Goal: Transaction & Acquisition: Book appointment/travel/reservation

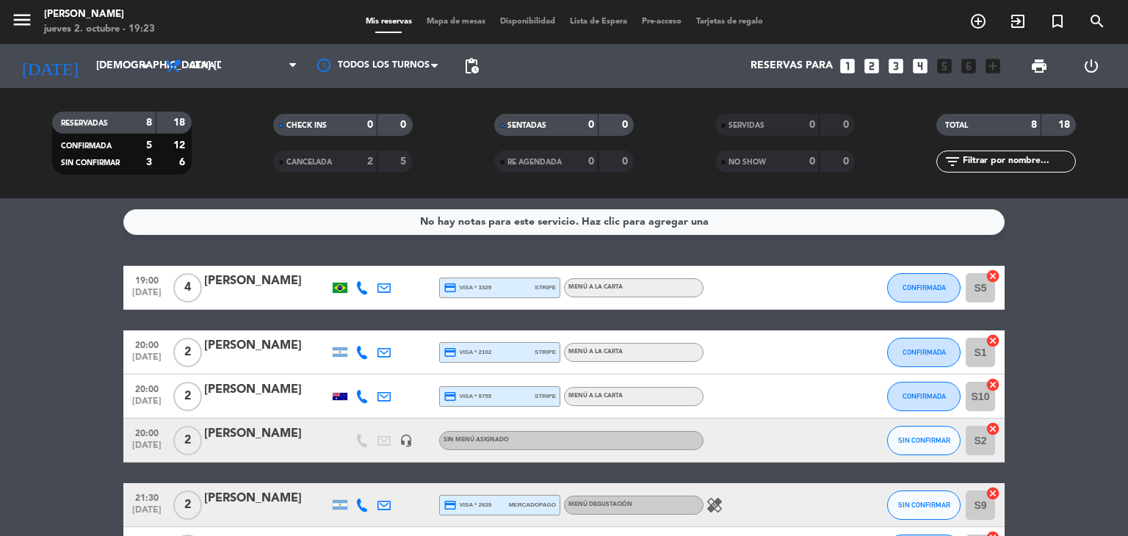
click at [866, 62] on icon "looks_two" at bounding box center [872, 66] width 19 height 19
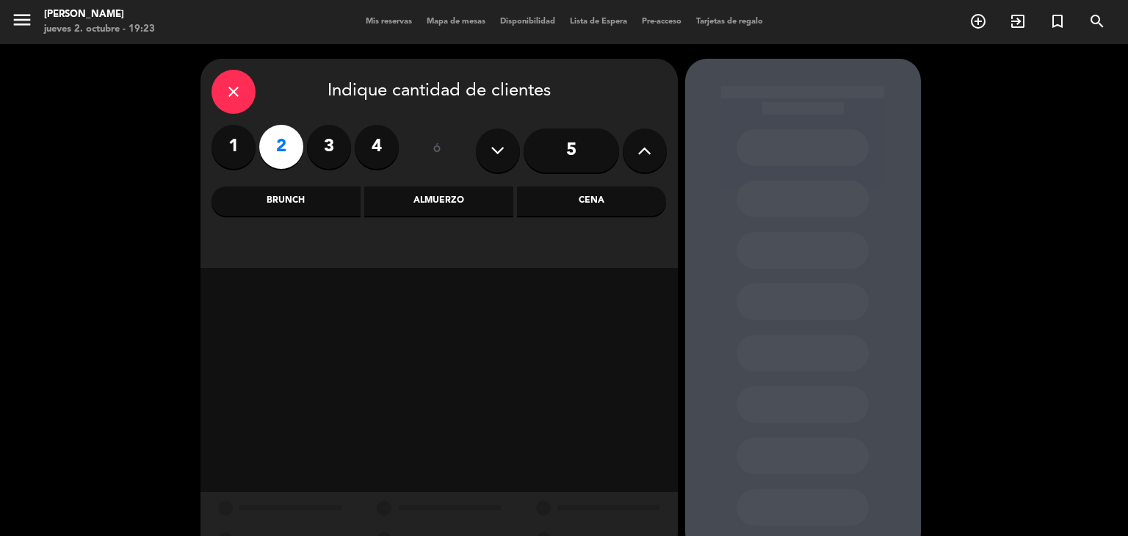
click at [586, 201] on div "Cena" at bounding box center [591, 201] width 149 height 29
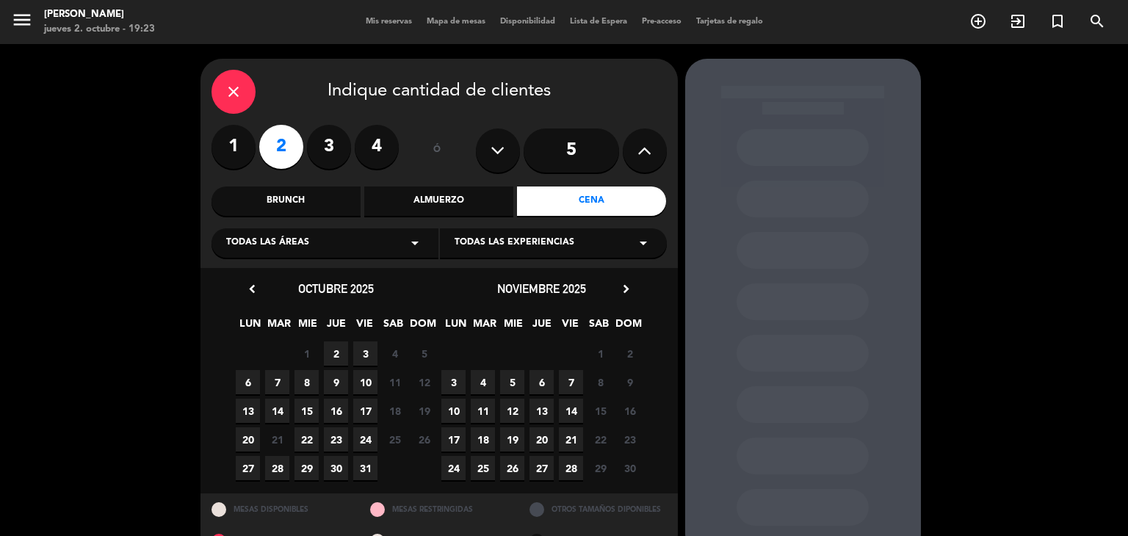
click at [336, 355] on span "2" at bounding box center [336, 354] width 24 height 24
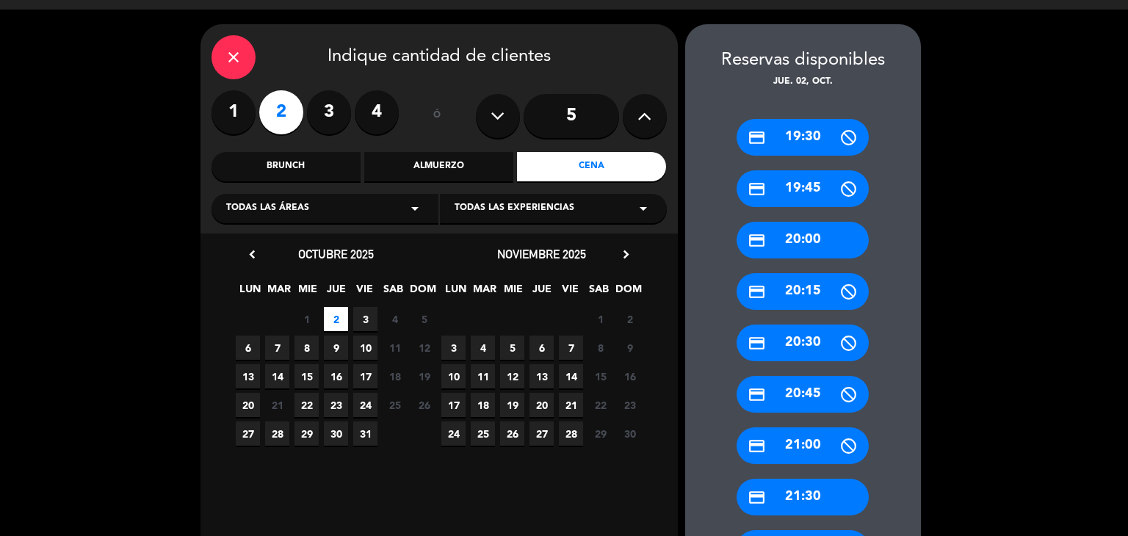
click at [827, 141] on div "credit_card 19:30" at bounding box center [803, 137] width 132 height 37
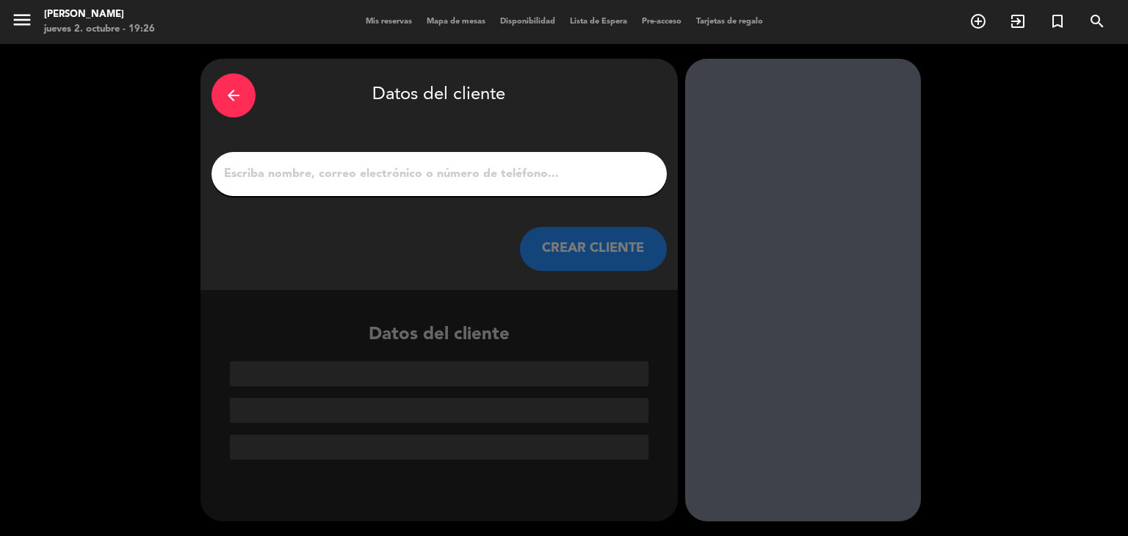
click at [194, 110] on div "arrow_back Datos del cliente CREAR CLIENTE Datos del cliente" at bounding box center [564, 290] width 1128 height 492
click at [240, 98] on icon "arrow_back" at bounding box center [234, 96] width 18 height 18
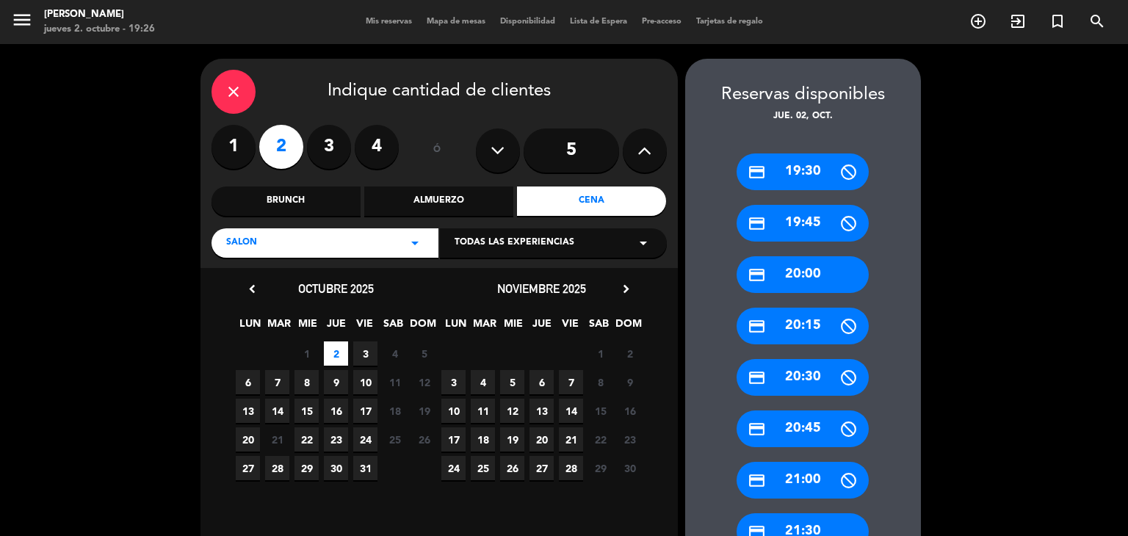
click at [824, 159] on div "credit_card 19:30" at bounding box center [803, 172] width 132 height 37
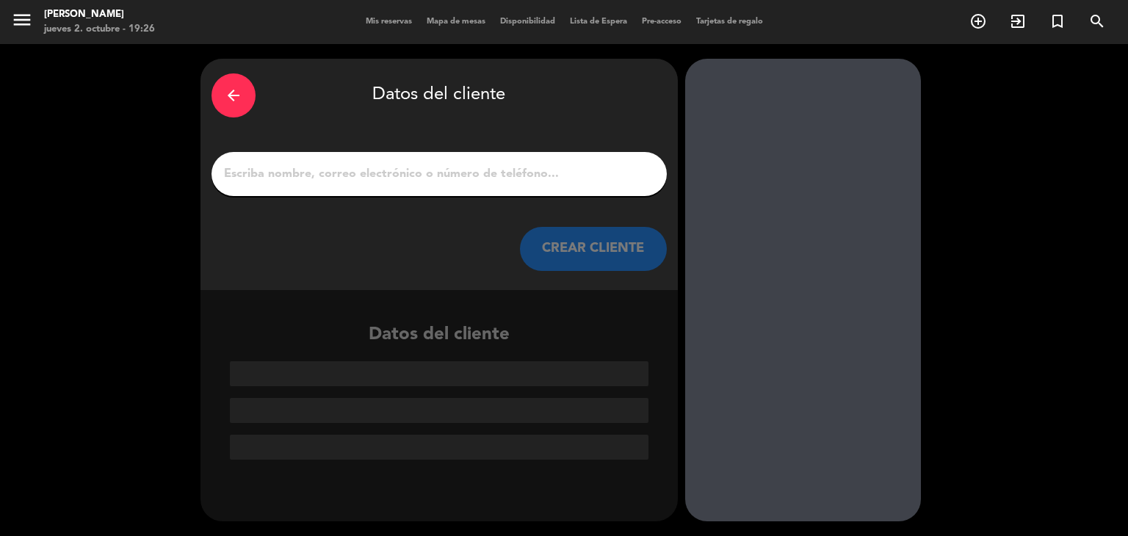
click at [575, 179] on input "1" at bounding box center [439, 174] width 433 height 21
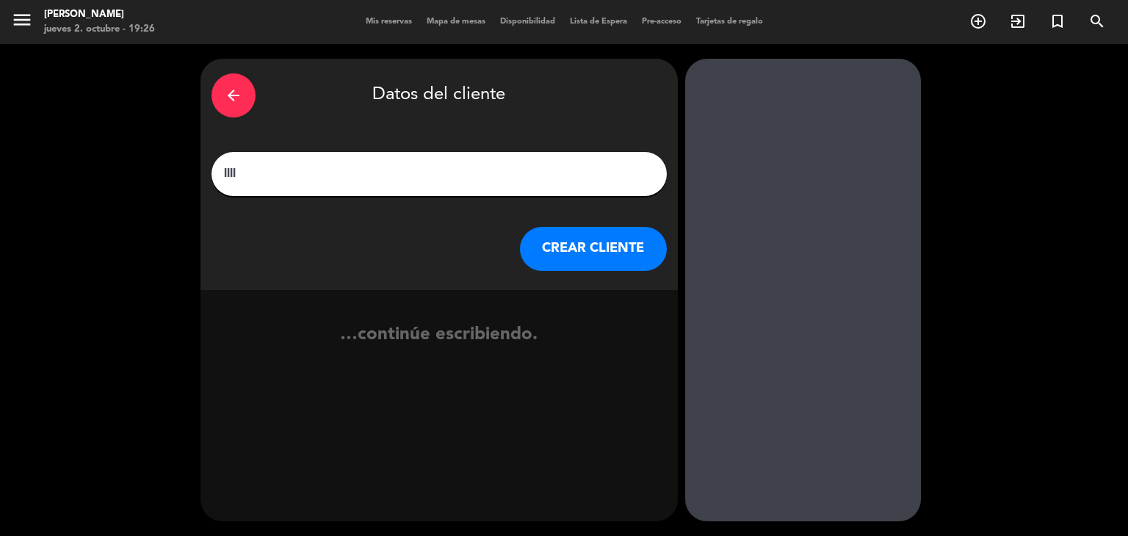
type input "llll"
click at [584, 232] on button "CREAR CLIENTE" at bounding box center [593, 249] width 147 height 44
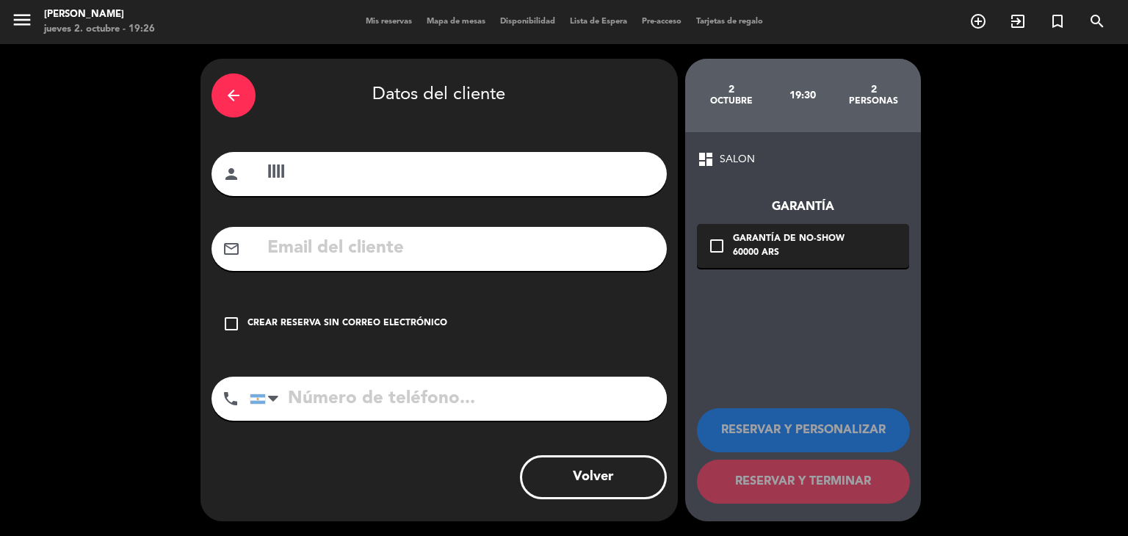
click at [425, 326] on div "Crear reserva sin correo electrónico" at bounding box center [348, 324] width 200 height 15
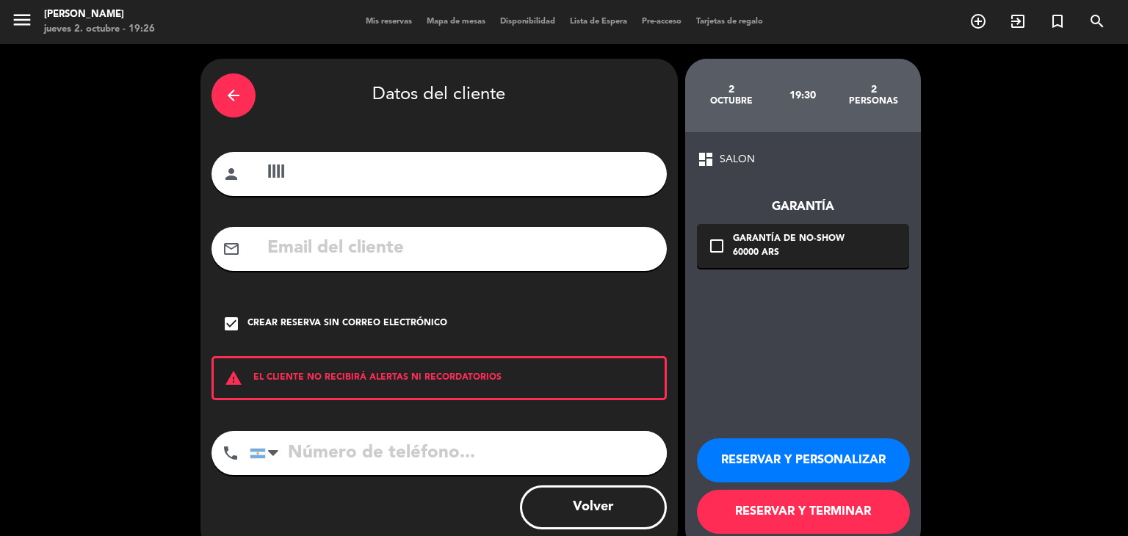
click at [811, 503] on button "RESERVAR Y TERMINAR" at bounding box center [803, 512] width 213 height 44
